Goal: Navigation & Orientation: Understand site structure

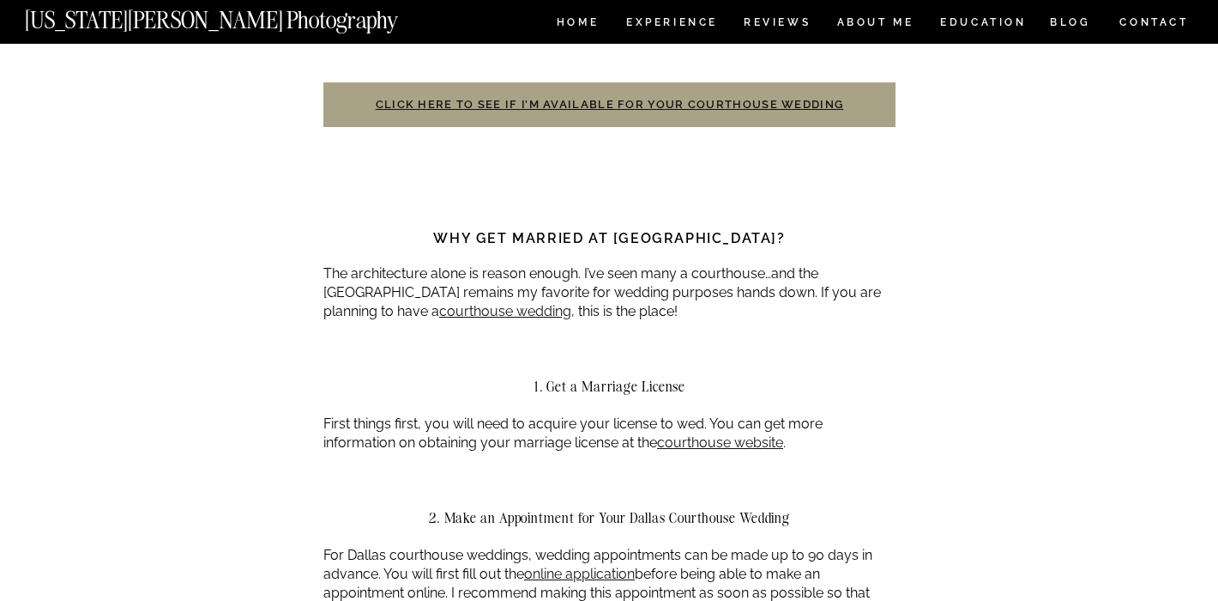
scroll to position [756, 0]
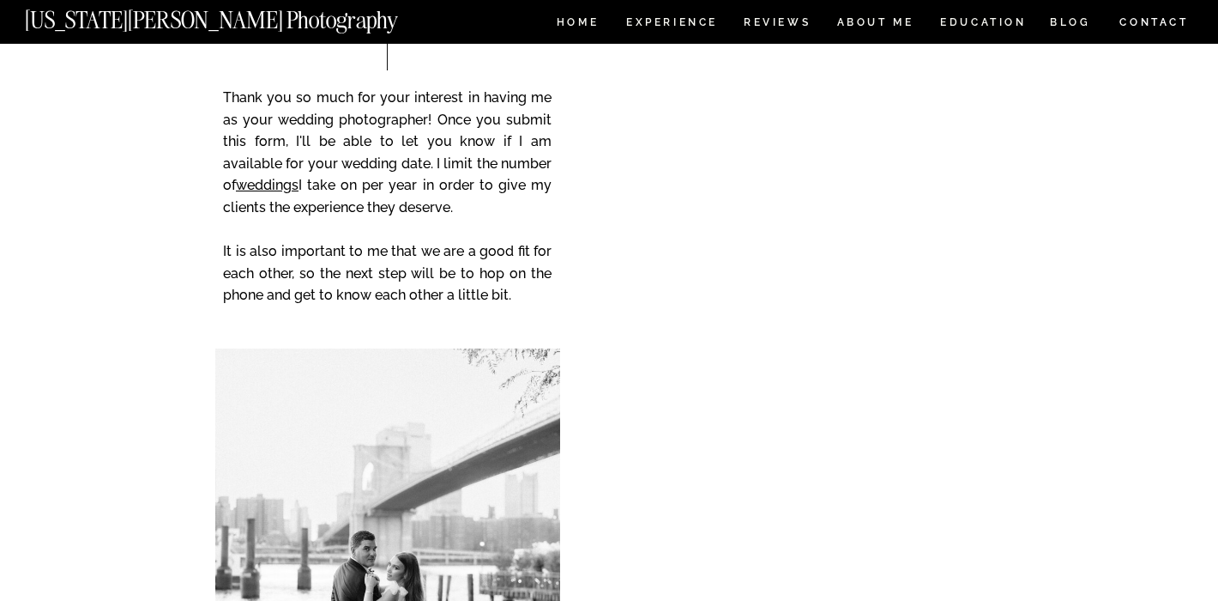
scroll to position [5747, 0]
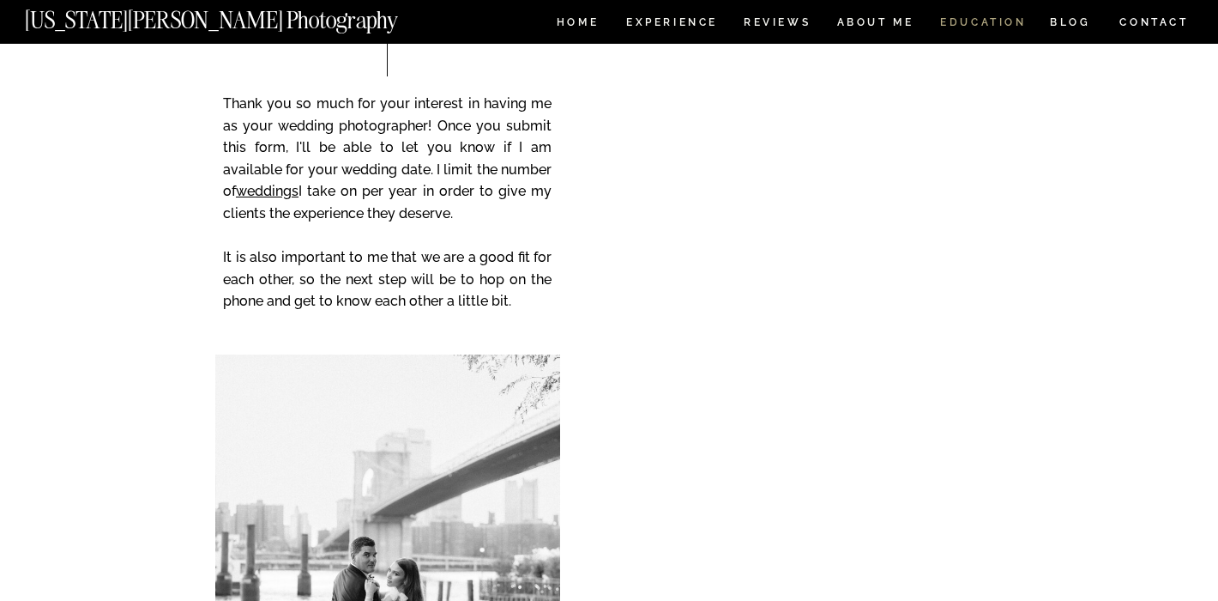
click at [989, 27] on nav "EDUCATION" at bounding box center [984, 24] width 90 height 15
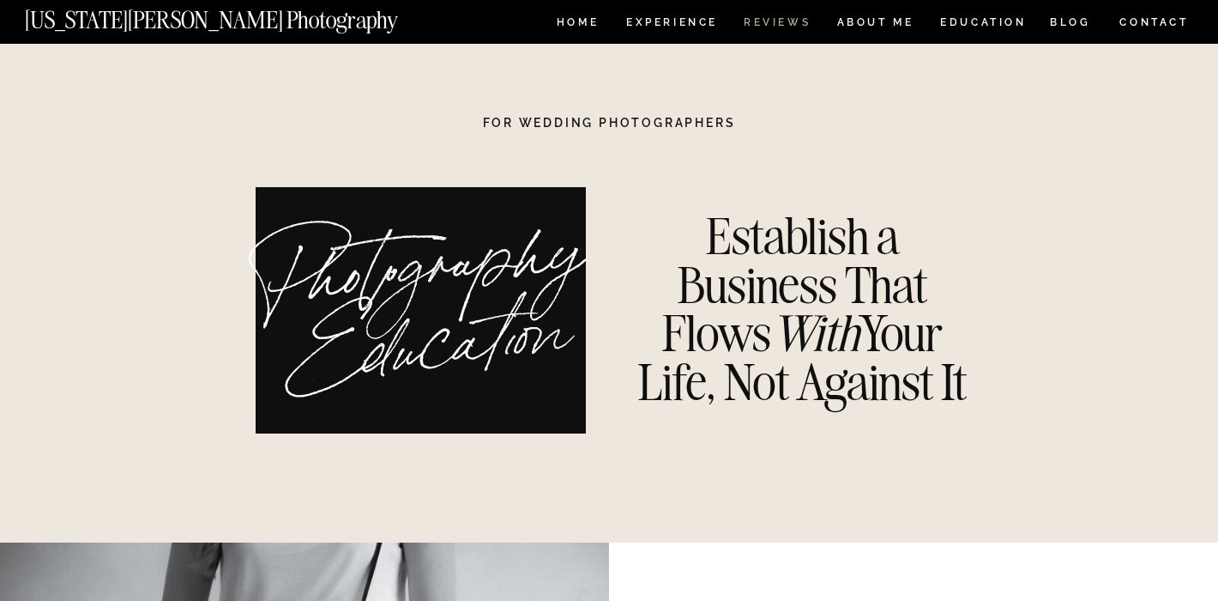
click at [787, 22] on nav "REVIEWS" at bounding box center [776, 24] width 64 height 15
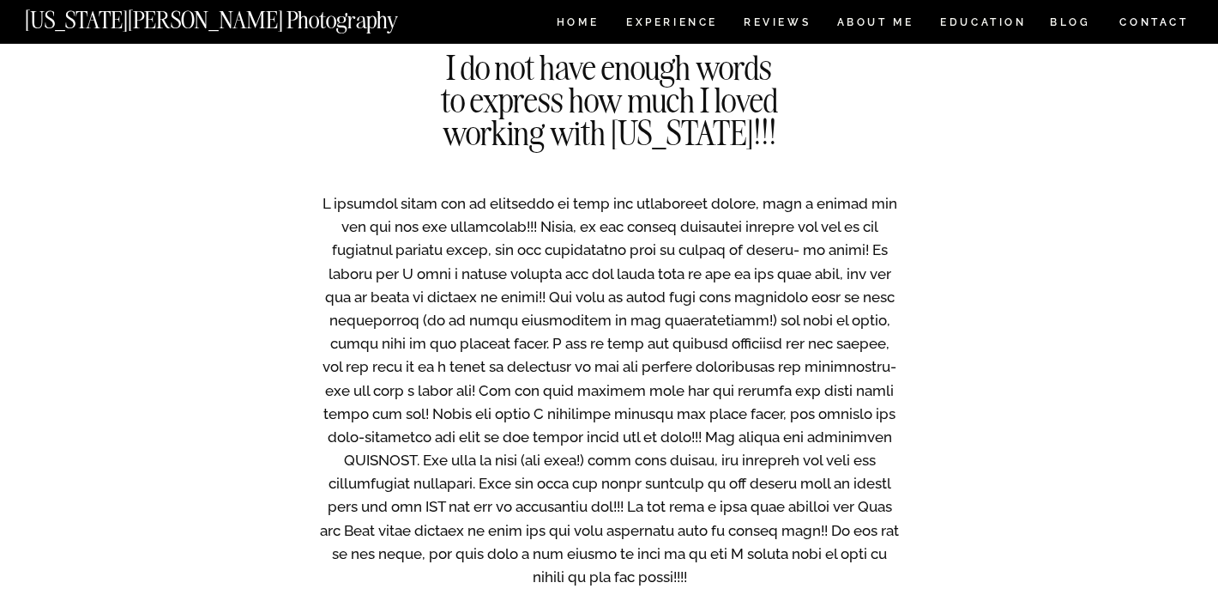
scroll to position [1635, 0]
